Goal: Information Seeking & Learning: Learn about a topic

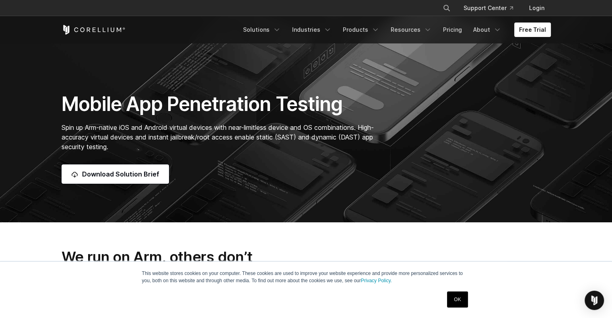
scroll to position [80, 0]
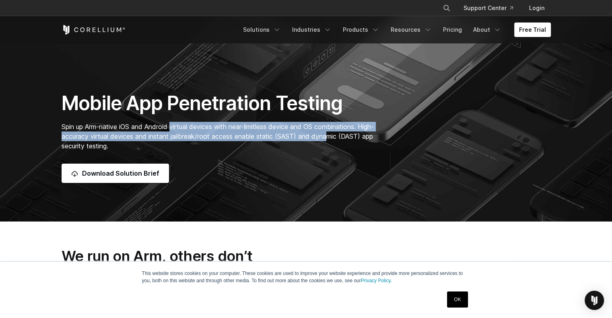
drag, startPoint x: 173, startPoint y: 127, endPoint x: 348, endPoint y: 134, distance: 175.5
click at [348, 134] on span "Spin up Arm-native iOS and Android virtual devices with near-limitless device a…" at bounding box center [218, 136] width 312 height 27
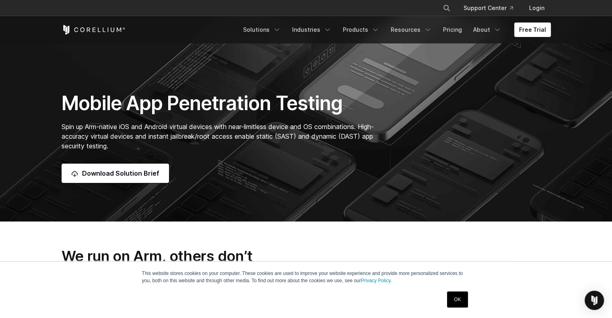
click at [370, 137] on span "Spin up Arm-native iOS and Android virtual devices with near-limitless device a…" at bounding box center [218, 136] width 312 height 27
drag, startPoint x: 197, startPoint y: 139, endPoint x: 344, endPoint y: 139, distance: 147.2
click at [344, 139] on span "Spin up Arm-native iOS and Android virtual devices with near-limitless device a…" at bounding box center [218, 136] width 312 height 27
drag, startPoint x: 356, startPoint y: 139, endPoint x: 389, endPoint y: 140, distance: 33.0
click at [389, 140] on div "Mobile App Penetration Testing Spin up Arm-native iOS and Android virtual devic…" at bounding box center [221, 137] width 337 height 92
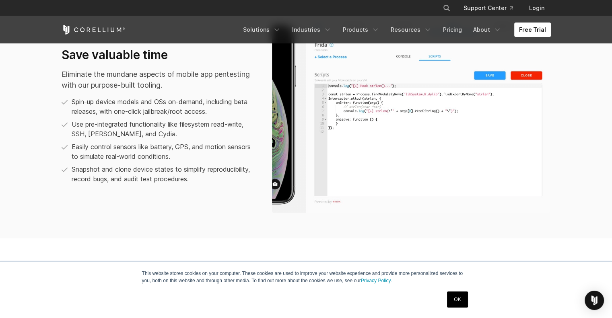
scroll to position [563, 0]
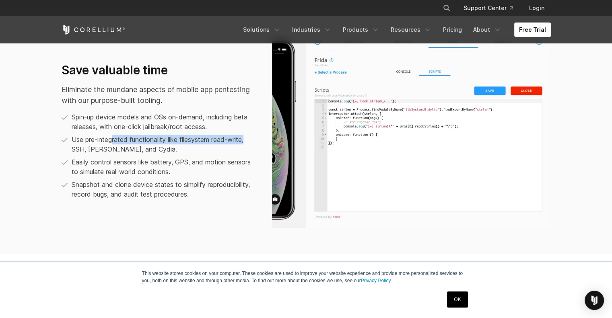
drag, startPoint x: 113, startPoint y: 140, endPoint x: 250, endPoint y: 141, distance: 137.5
click at [250, 141] on p "Use pre-integrated functionality like filesystem read-write, SSH, [PERSON_NAME]…" at bounding box center [164, 144] width 184 height 19
click at [139, 150] on p "Use pre-integrated functionality like filesystem read-write, SSH, [PERSON_NAME]…" at bounding box center [164, 144] width 184 height 19
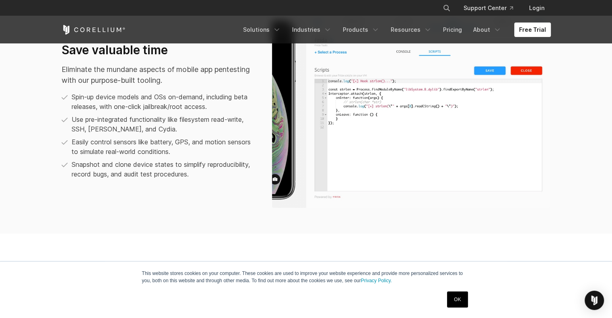
scroll to position [764, 0]
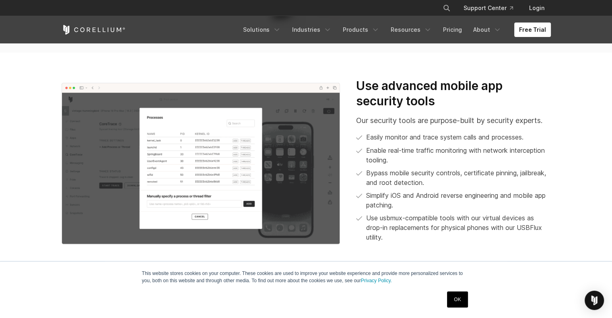
click at [454, 301] on link "OK" at bounding box center [457, 300] width 21 height 16
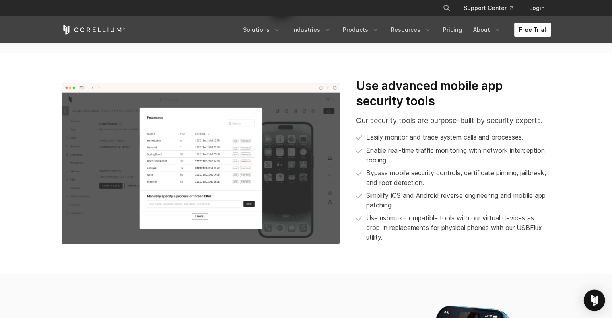
click at [598, 300] on div "Open Intercom Messenger" at bounding box center [594, 300] width 21 height 21
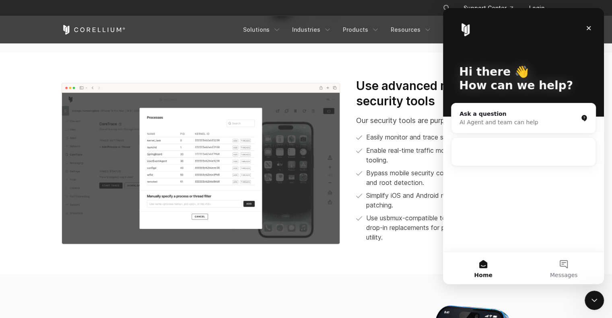
scroll to position [0, 0]
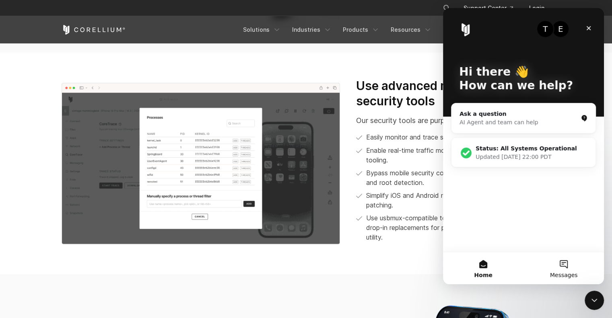
click at [567, 275] on span "Messages" at bounding box center [564, 275] width 28 height 6
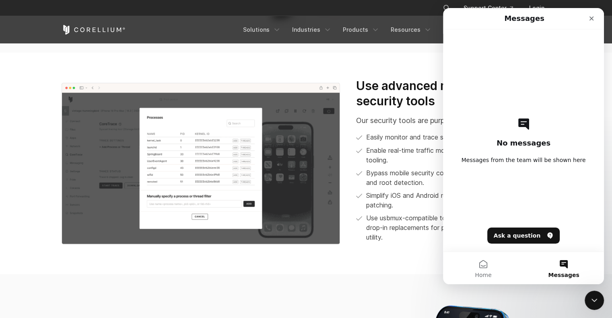
click at [224, 256] on section "Use advanced mobile app security tools Our security tools are purpose-built by …" at bounding box center [306, 164] width 612 height 222
click at [394, 212] on ul "Easily monitor and trace system calls and processes. Enable real-time traffic m…" at bounding box center [453, 187] width 194 height 110
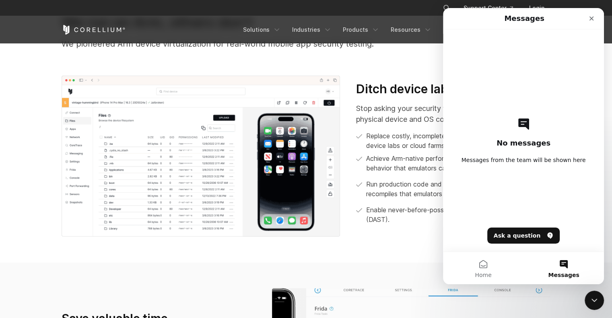
scroll to position [281, 0]
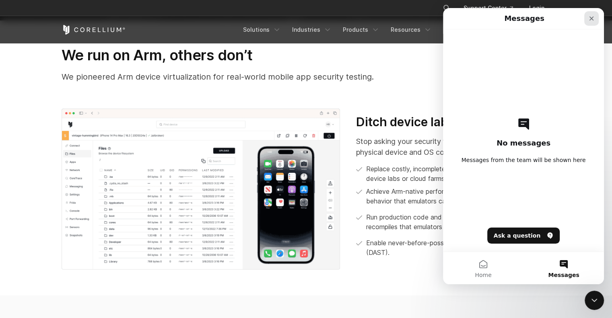
click at [592, 14] on div "Close" at bounding box center [591, 18] width 14 height 14
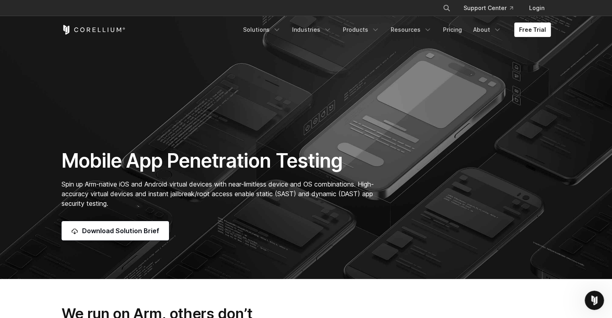
scroll to position [0, 0]
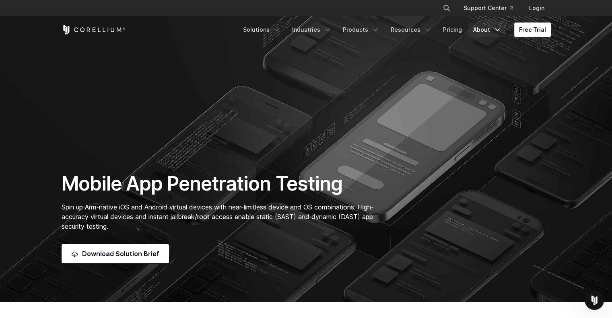
click at [499, 31] on icon "Navigation Menu" at bounding box center [497, 30] width 8 height 8
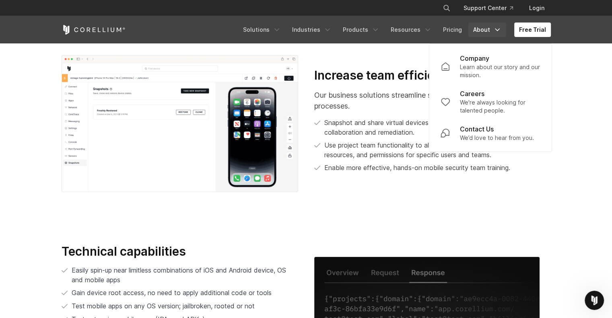
scroll to position [1551, 0]
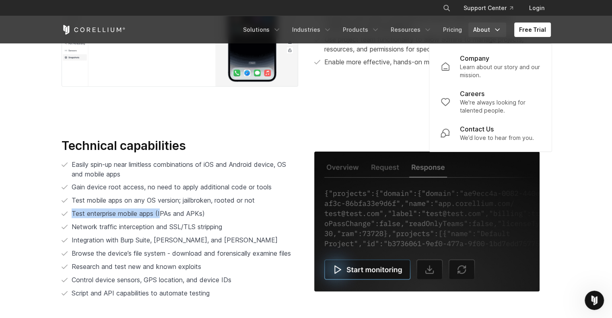
drag, startPoint x: 162, startPoint y: 212, endPoint x: 214, endPoint y: 212, distance: 51.9
click at [214, 212] on li "Test enterprise mobile apps (IPAs and APKs)" at bounding box center [180, 214] width 236 height 10
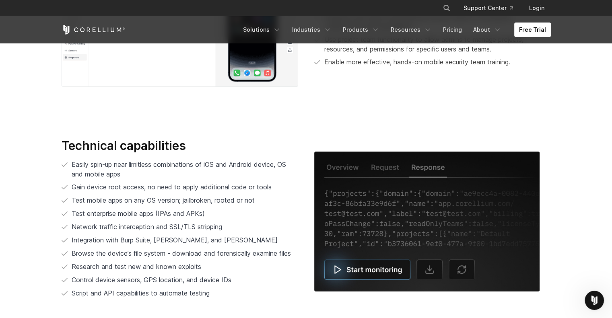
click at [216, 213] on li "Test enterprise mobile apps (IPAs and APKs)" at bounding box center [180, 214] width 236 height 10
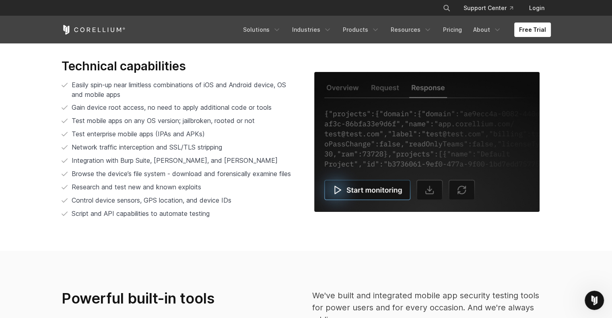
scroll to position [1632, 0]
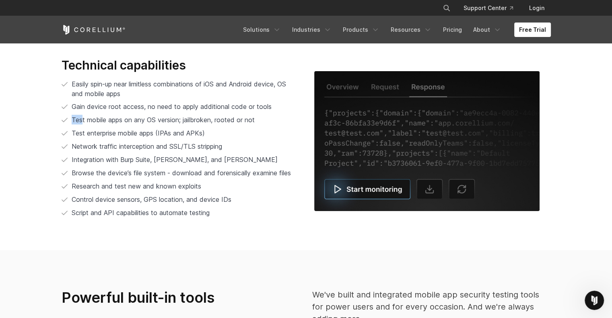
drag, startPoint x: 80, startPoint y: 118, endPoint x: 291, endPoint y: 120, distance: 210.3
click at [291, 120] on li "Test mobile apps on any OS version; jailbroken, rooted or not" at bounding box center [180, 120] width 236 height 10
drag, startPoint x: 73, startPoint y: 131, endPoint x: 241, endPoint y: 135, distance: 168.1
click at [241, 135] on li "Test enterprise mobile apps (IPAs and APKs)" at bounding box center [180, 133] width 236 height 10
drag, startPoint x: 204, startPoint y: 132, endPoint x: 190, endPoint y: 133, distance: 14.1
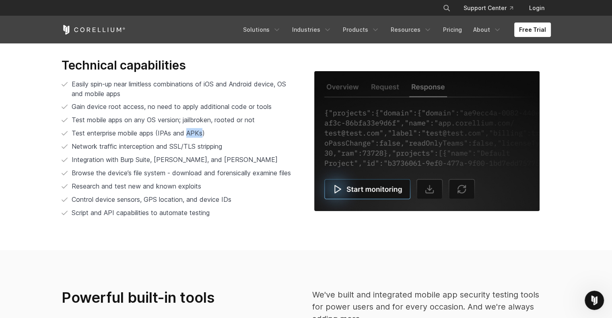
click at [190, 133] on span "Test enterprise mobile apps (IPAs and APKs)" at bounding box center [138, 133] width 133 height 8
drag, startPoint x: 173, startPoint y: 134, endPoint x: 160, endPoint y: 134, distance: 12.5
click at [160, 134] on span "Test enterprise mobile apps (IPAs and APKs)" at bounding box center [138, 133] width 133 height 8
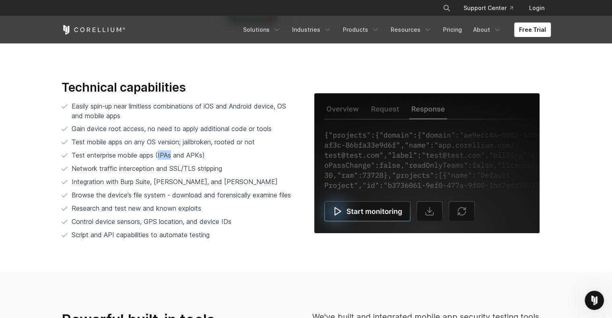
scroll to position [1592, 0]
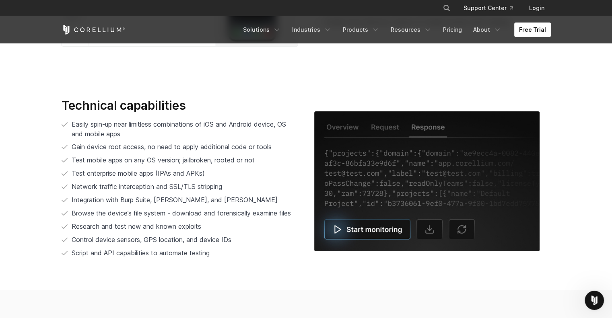
click at [182, 173] on span "Test enterprise mobile apps (IPAs and APKs)" at bounding box center [138, 173] width 133 height 8
drag, startPoint x: 173, startPoint y: 173, endPoint x: 159, endPoint y: 173, distance: 13.3
click at [159, 173] on span "Test enterprise mobile apps (IPAs and APKs)" at bounding box center [138, 173] width 133 height 8
click at [190, 175] on span "Test enterprise mobile apps (IPAs and APKs)" at bounding box center [138, 173] width 133 height 8
drag, startPoint x: 205, startPoint y: 178, endPoint x: 223, endPoint y: 180, distance: 18.2
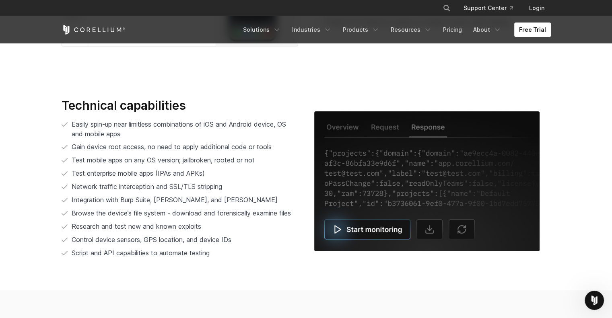
click at [208, 178] on li "Test enterprise mobile apps (IPAs and APKs)" at bounding box center [180, 173] width 236 height 10
drag, startPoint x: 223, startPoint y: 180, endPoint x: 235, endPoint y: 180, distance: 12.1
click at [226, 180] on ul "Easily spin-up near limitless combinations of iOS and Android device, OS and mo…" at bounding box center [180, 188] width 236 height 139
drag, startPoint x: 235, startPoint y: 180, endPoint x: 257, endPoint y: 183, distance: 22.7
click at [238, 180] on ul "Easily spin-up near limitless combinations of iOS and Android device, OS and mo…" at bounding box center [180, 188] width 236 height 139
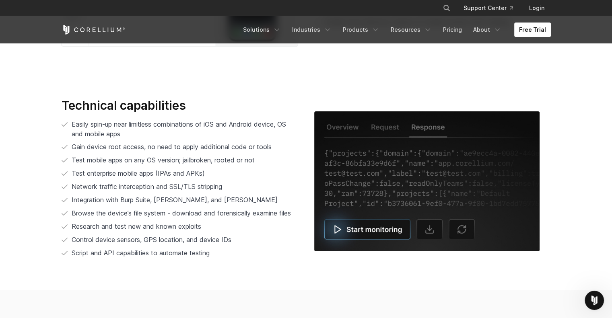
click at [257, 183] on li "Network traffic interception and SSL/TLS stripping" at bounding box center [180, 187] width 236 height 10
click at [258, 183] on li "Network traffic interception and SSL/TLS stripping" at bounding box center [180, 187] width 236 height 10
